Goal: Information Seeking & Learning: Learn about a topic

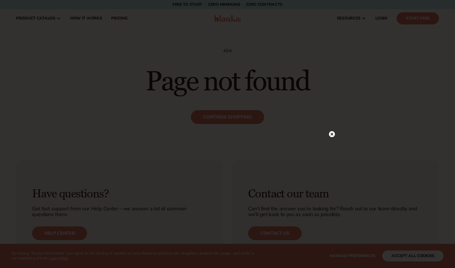
click at [333, 131] on div at bounding box center [227, 134] width 455 height 268
click at [332, 57] on icon at bounding box center [332, 56] width 3 height 3
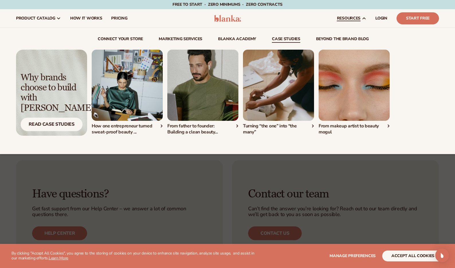
click at [333, 35] on div "connect your store Marketing services" at bounding box center [227, 91] width 423 height 126
click at [333, 37] on link "beyond the brand blog" at bounding box center [342, 40] width 53 height 6
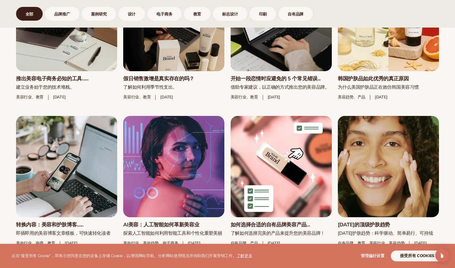
scroll to position [588, 0]
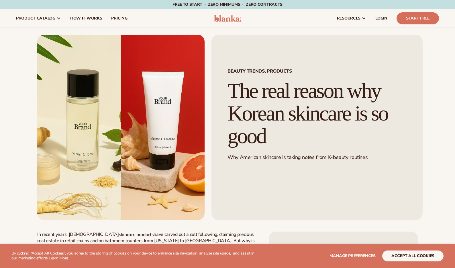
click at [216, 85] on div "Beauty trends, Products The real reason why Korean skincare is so good Why Amer…" at bounding box center [316, 127] width 211 height 185
copy h1 "The real reason why Korean skincare is so good"
